Goal: Information Seeking & Learning: Check status

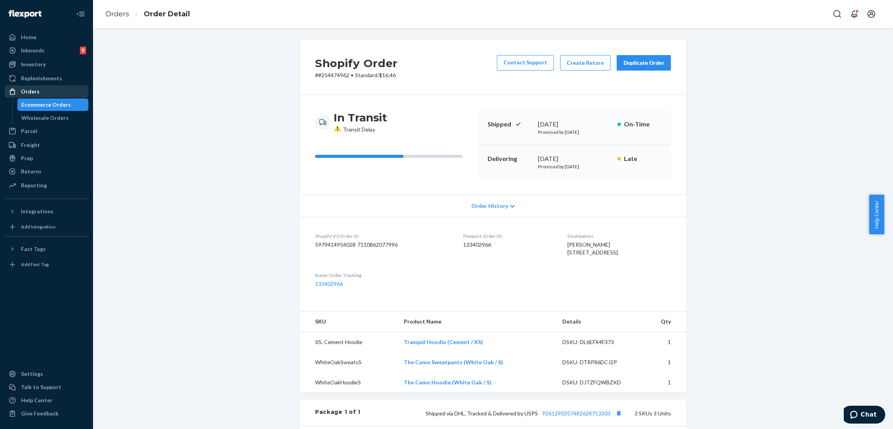
click at [65, 91] on div "Orders" at bounding box center [46, 91] width 82 height 11
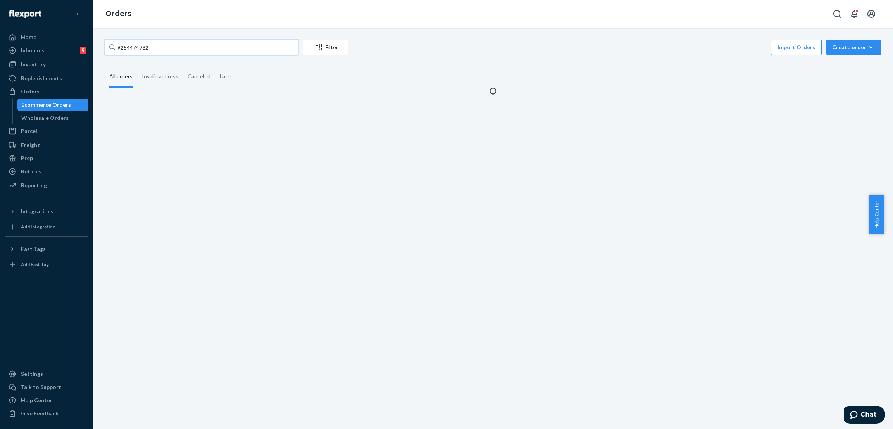
click at [175, 44] on input "#254474962" at bounding box center [202, 48] width 194 height 16
paste input "3595950"
type input "#253595950"
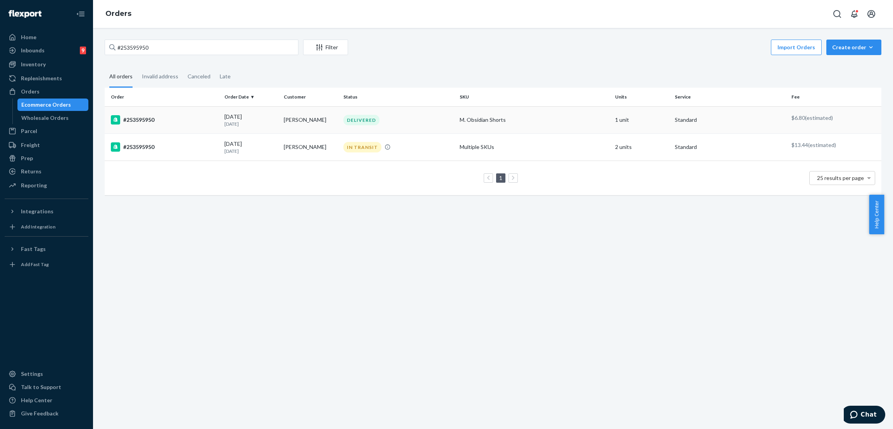
click at [360, 121] on div "DELIVERED" at bounding box center [361, 120] width 36 height 10
click at [359, 142] on div "IN TRANSIT" at bounding box center [362, 147] width 38 height 10
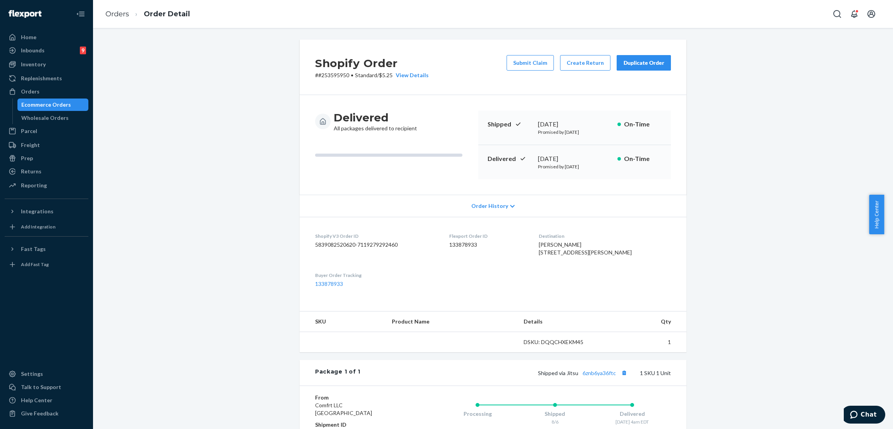
click at [252, 84] on div "Shopify Order # #253595950 • Standard / $5.25 View Details Submit Claim Create …" at bounding box center [493, 272] width 788 height 465
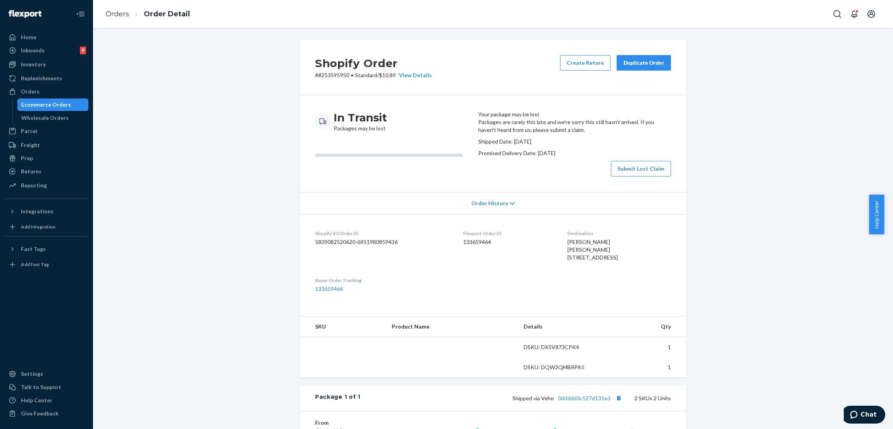
click at [225, 57] on div "Shopify Order # #253595950 • Standard / $10.89 View Details Create Return Dupli…" at bounding box center [493, 295] width 788 height 510
